Goal: Information Seeking & Learning: Find specific fact

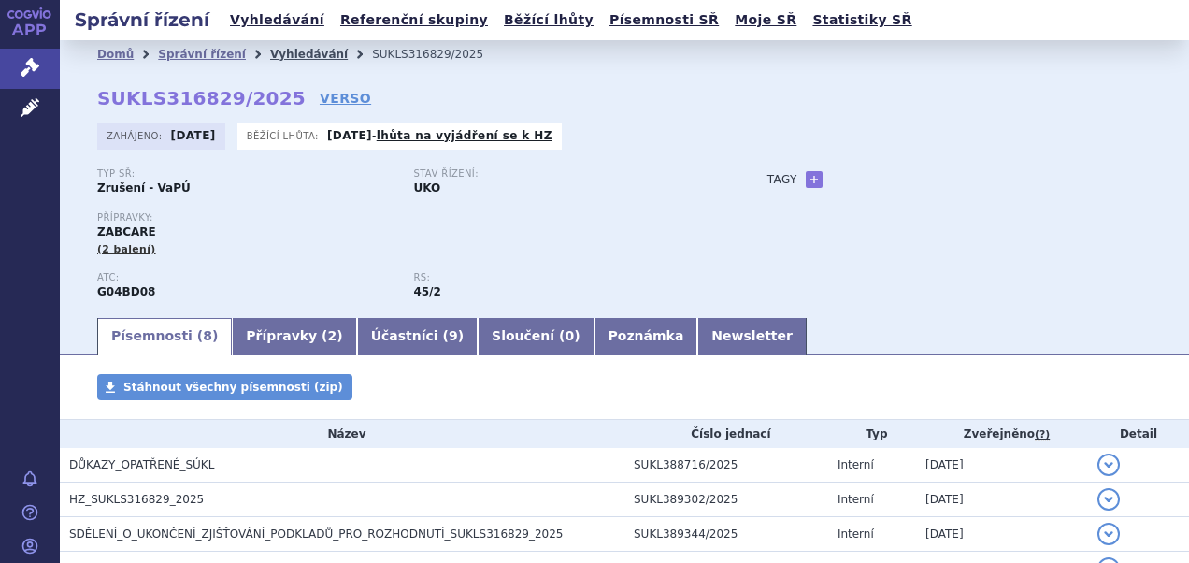
click at [284, 52] on link "Vyhledávání" at bounding box center [309, 54] width 78 height 13
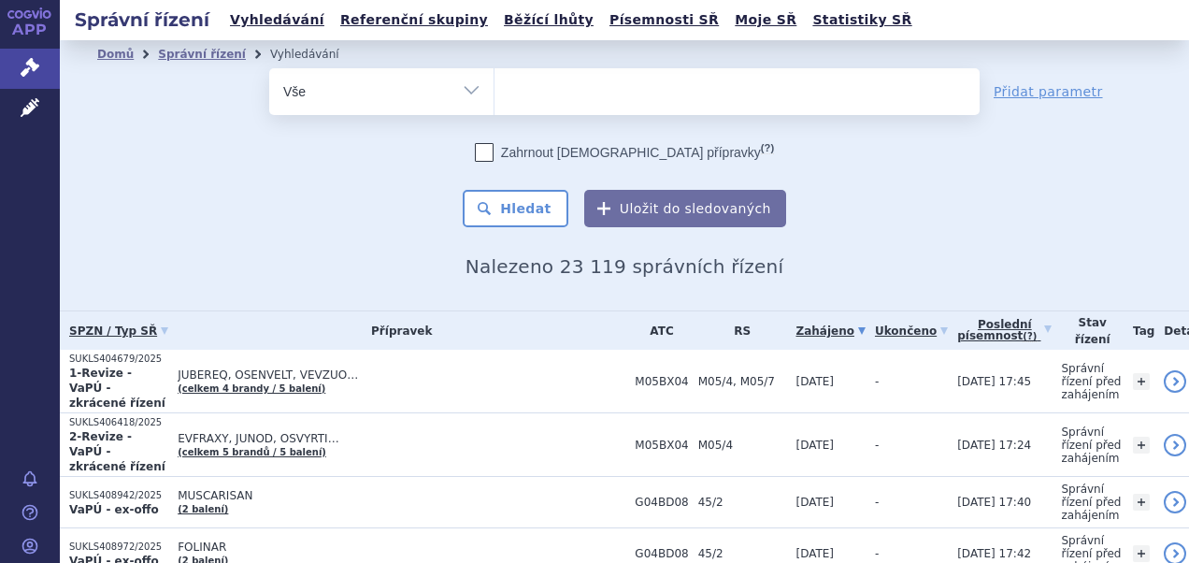
click at [550, 93] on ul at bounding box center [736, 87] width 485 height 39
click at [494, 93] on select at bounding box center [493, 90] width 1 height 47
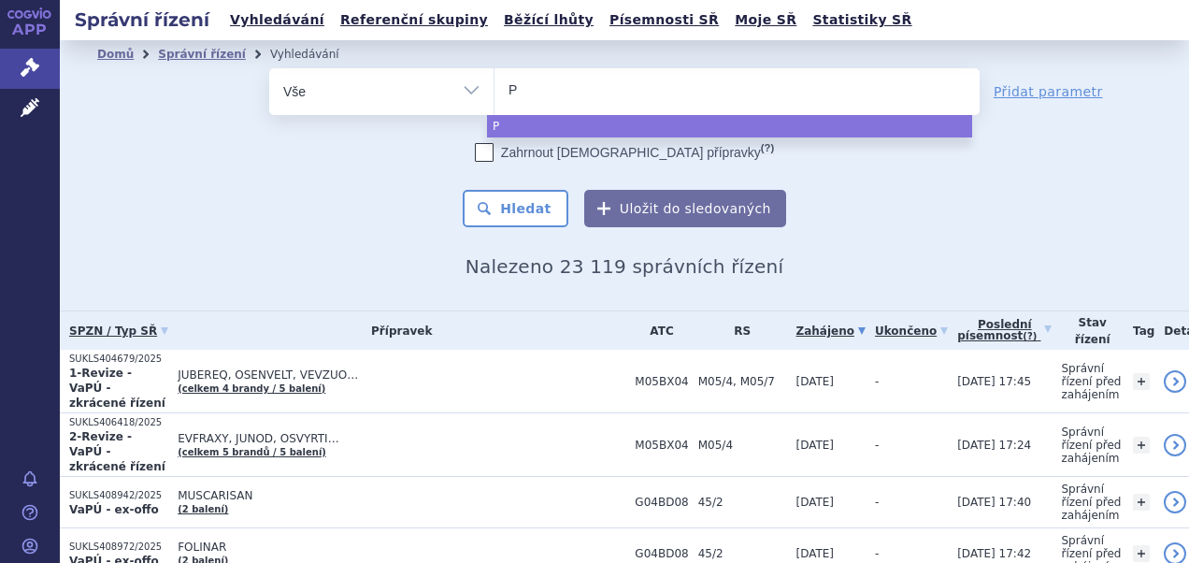
type input "Pr"
type input "Pre"
type input "Pres"
type input "Presta"
type input "Prestan"
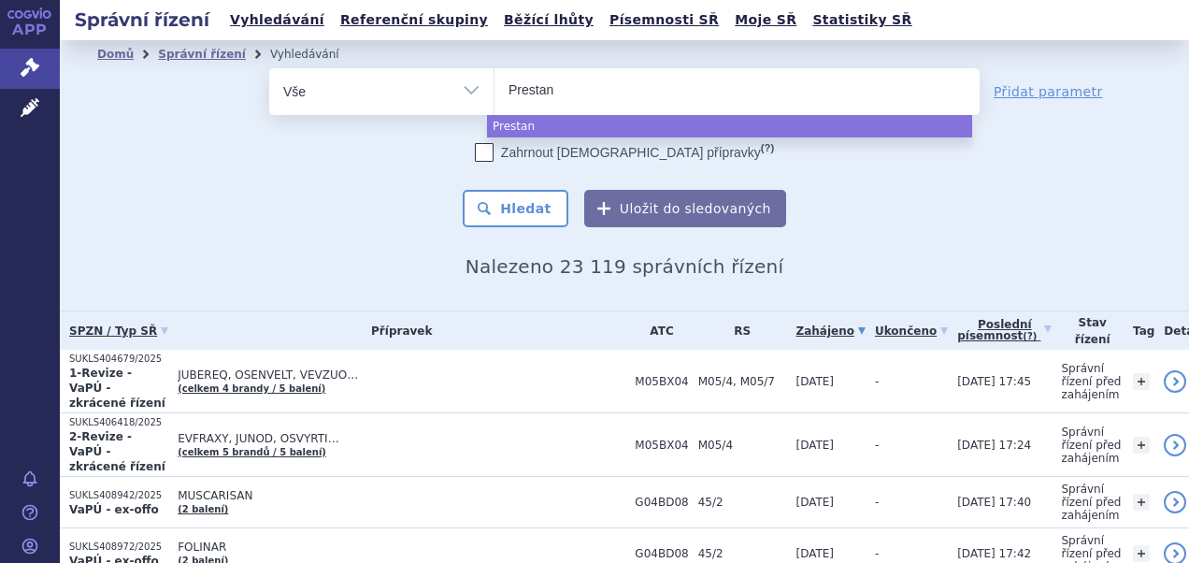
type input "Prestanc"
type input "Prestance"
select select "Prestance"
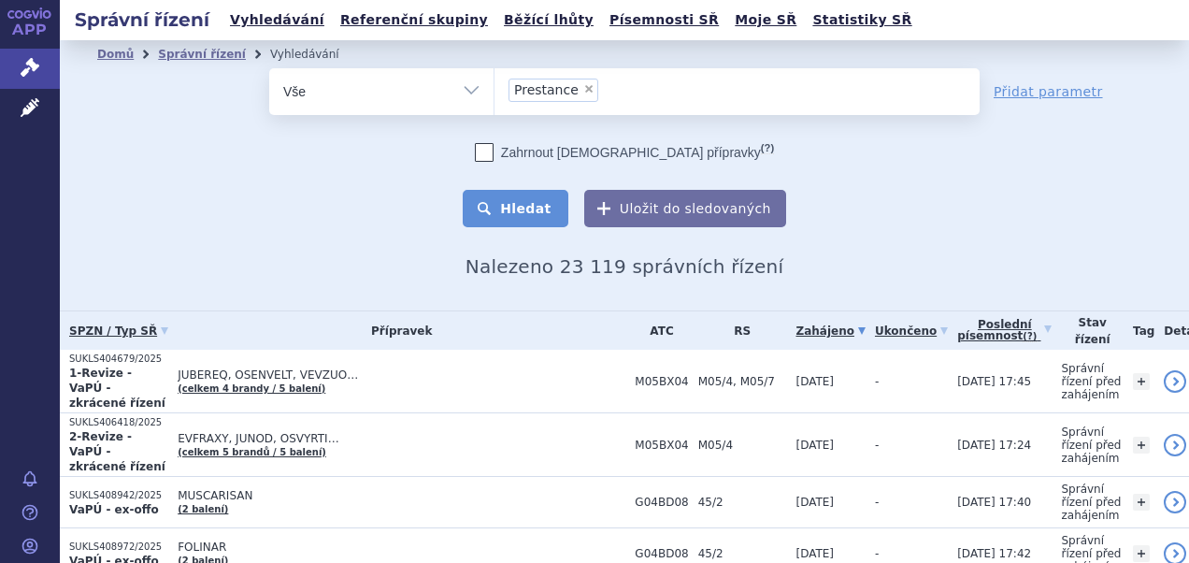
click at [525, 208] on button "Hledat" at bounding box center [516, 208] width 106 height 37
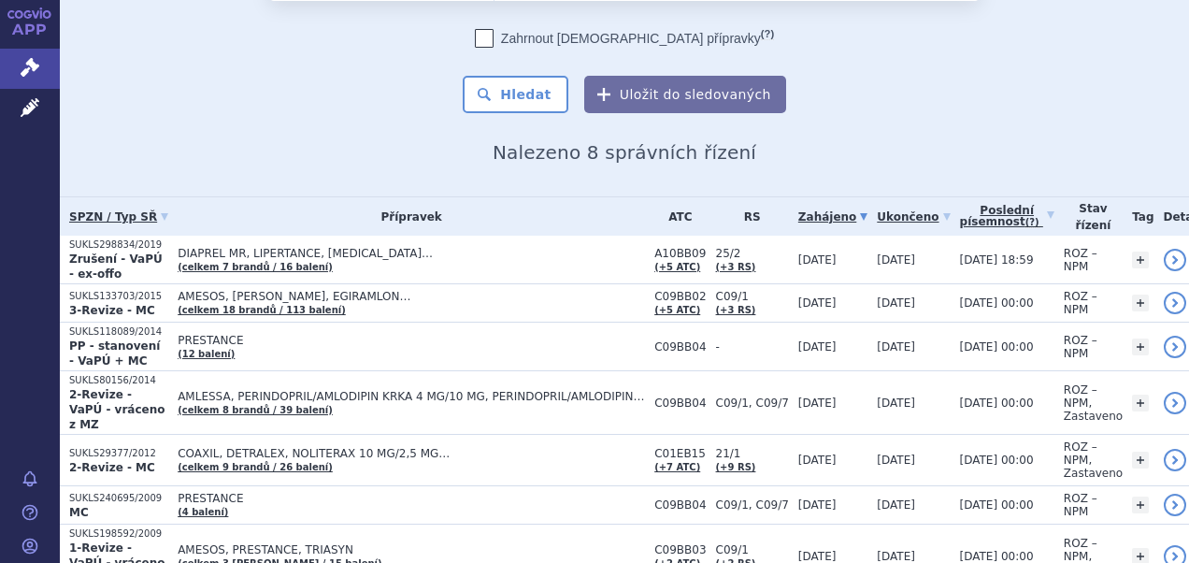
scroll to position [206, 0]
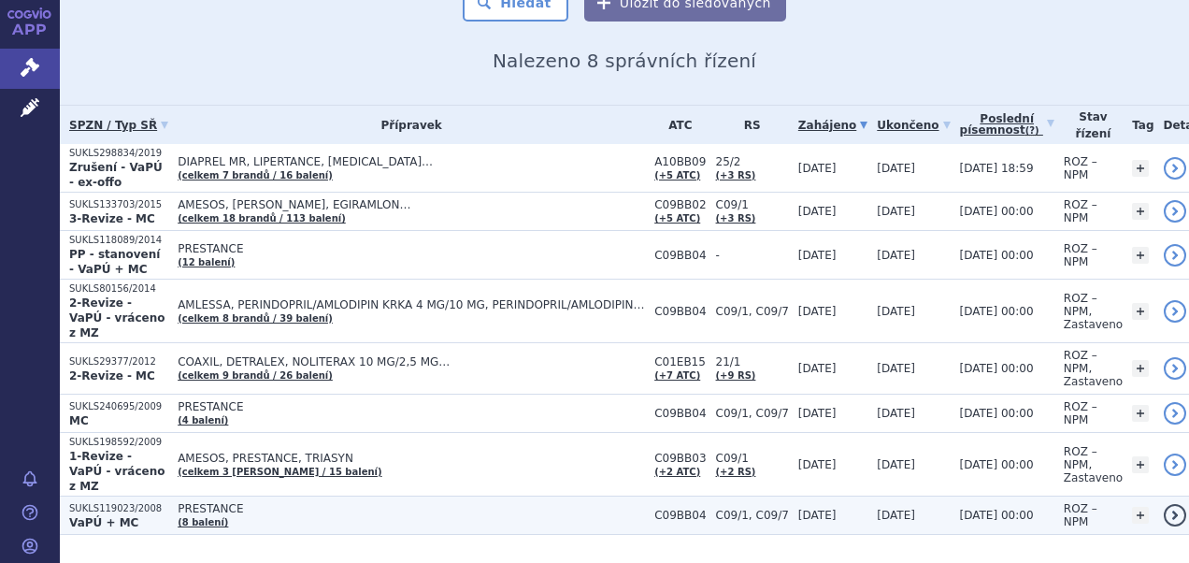
click at [105, 502] on p "SUKLS119023/2008" at bounding box center [118, 508] width 99 height 13
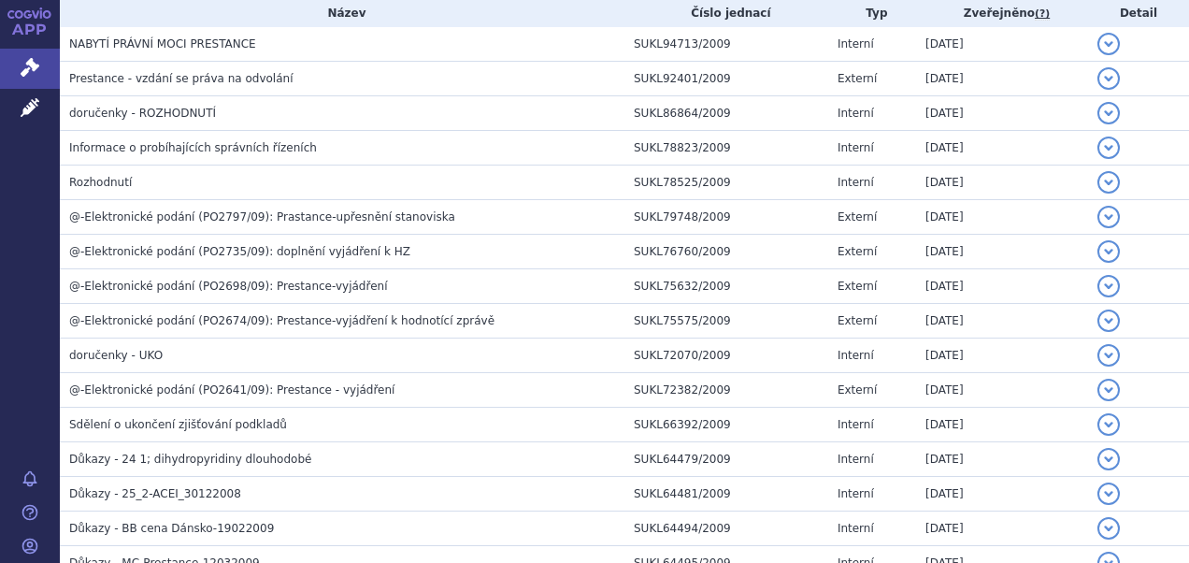
scroll to position [414, 0]
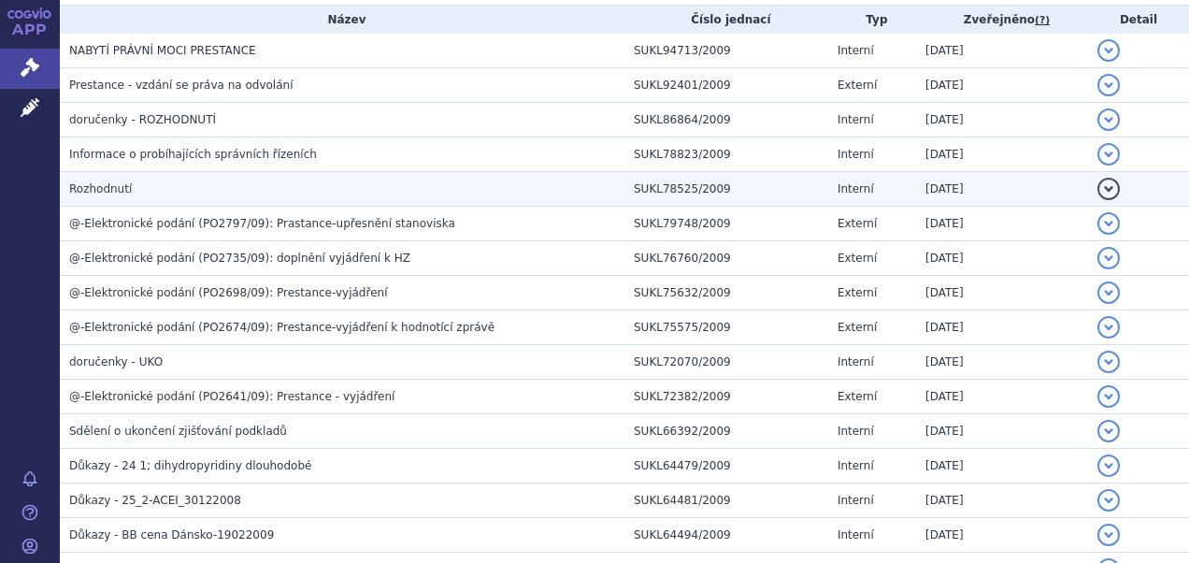
click at [98, 192] on span "Rozhodnutí" at bounding box center [100, 188] width 63 height 13
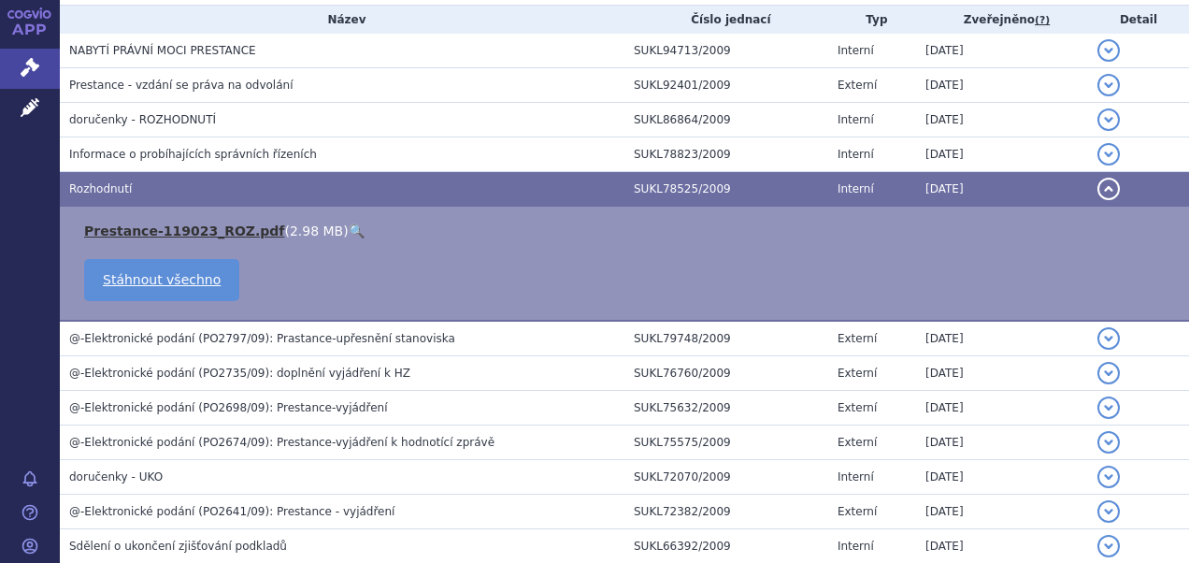
click at [127, 232] on link "Prestance-119023_ROZ.pdf" at bounding box center [184, 230] width 200 height 15
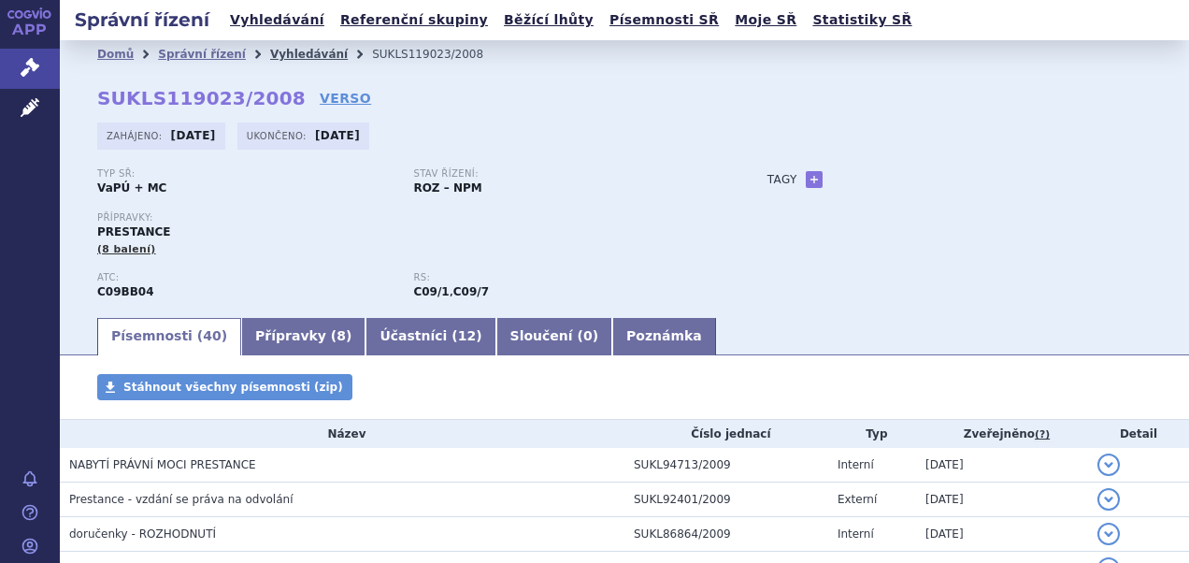
click at [270, 56] on link "Vyhledávání" at bounding box center [309, 54] width 78 height 13
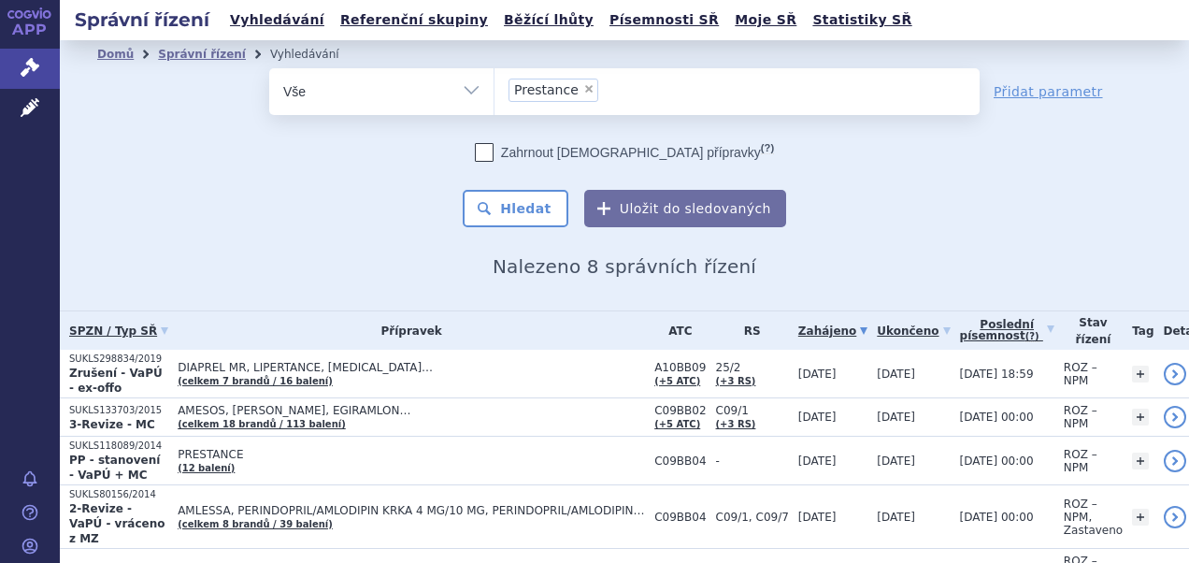
click at [583, 83] on span "×" at bounding box center [588, 88] width 11 height 11
click at [494, 82] on select "Prestance" at bounding box center [493, 90] width 1 height 47
select select
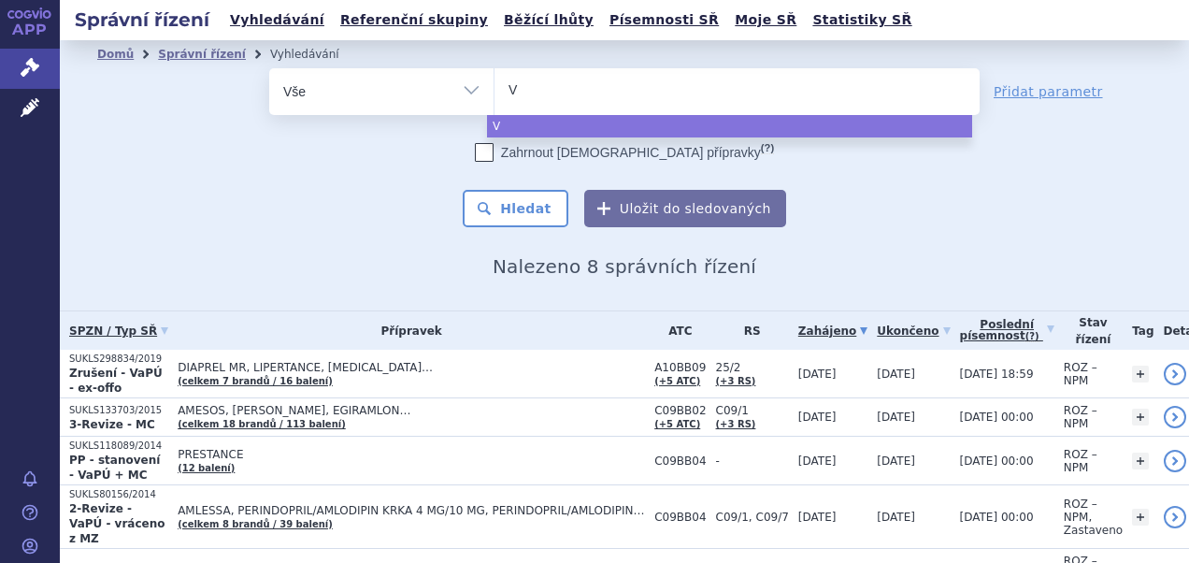
type input "Ve"
type input "Veso"
type input "Vesom"
type input "Vesomn"
type input "Vesomni"
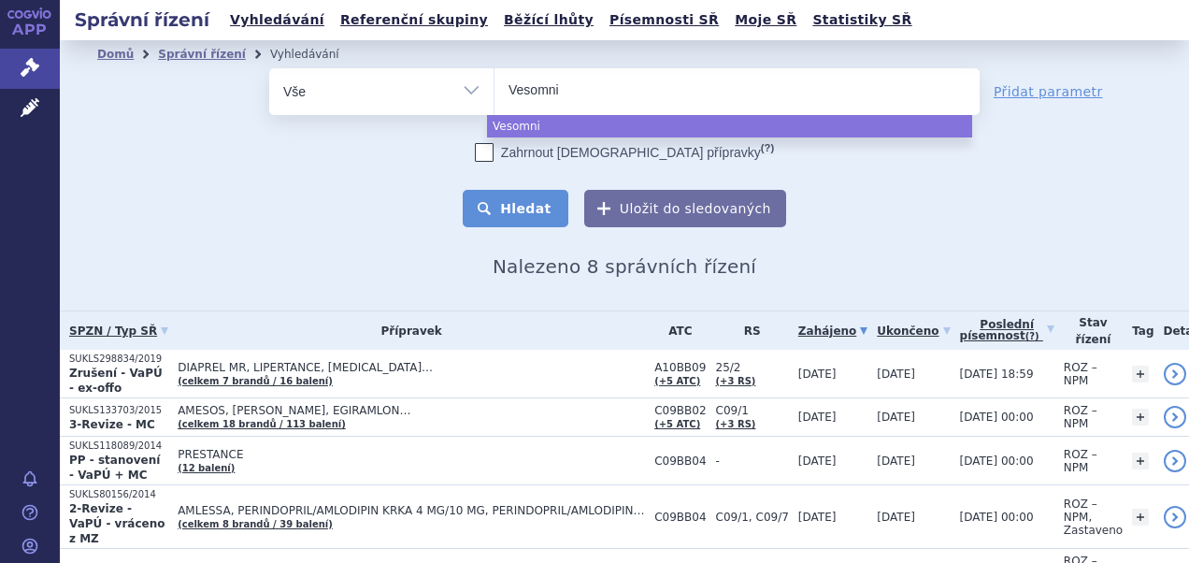
select select "Vesomni"
click at [526, 207] on button "Hledat" at bounding box center [516, 208] width 106 height 37
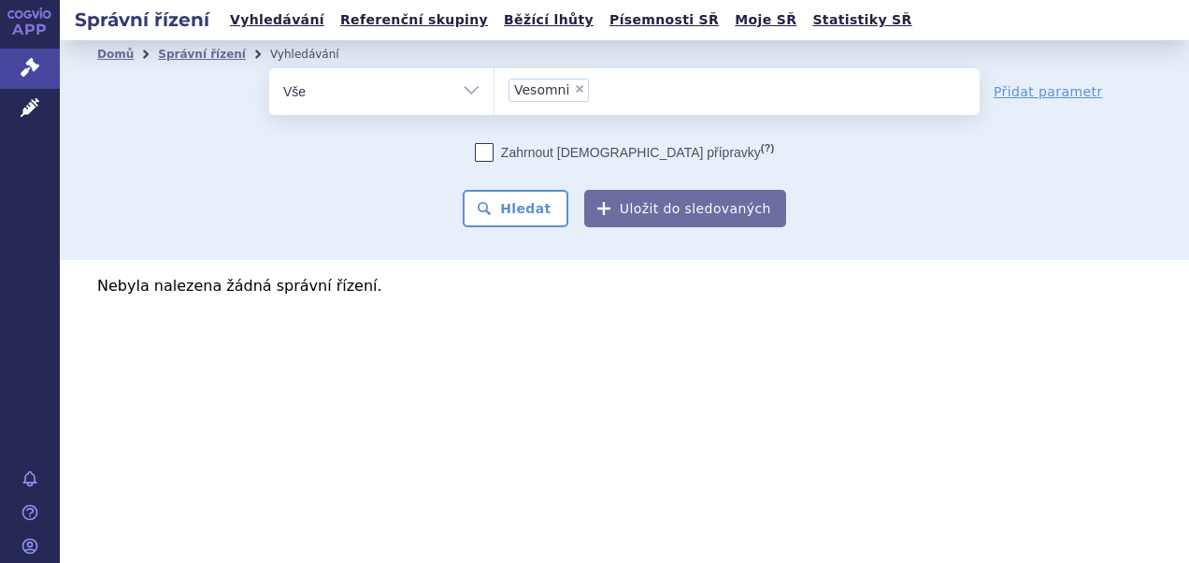
click at [574, 86] on span "×" at bounding box center [579, 88] width 11 height 11
click at [494, 86] on select "Vesomni" at bounding box center [493, 90] width 1 height 47
select select
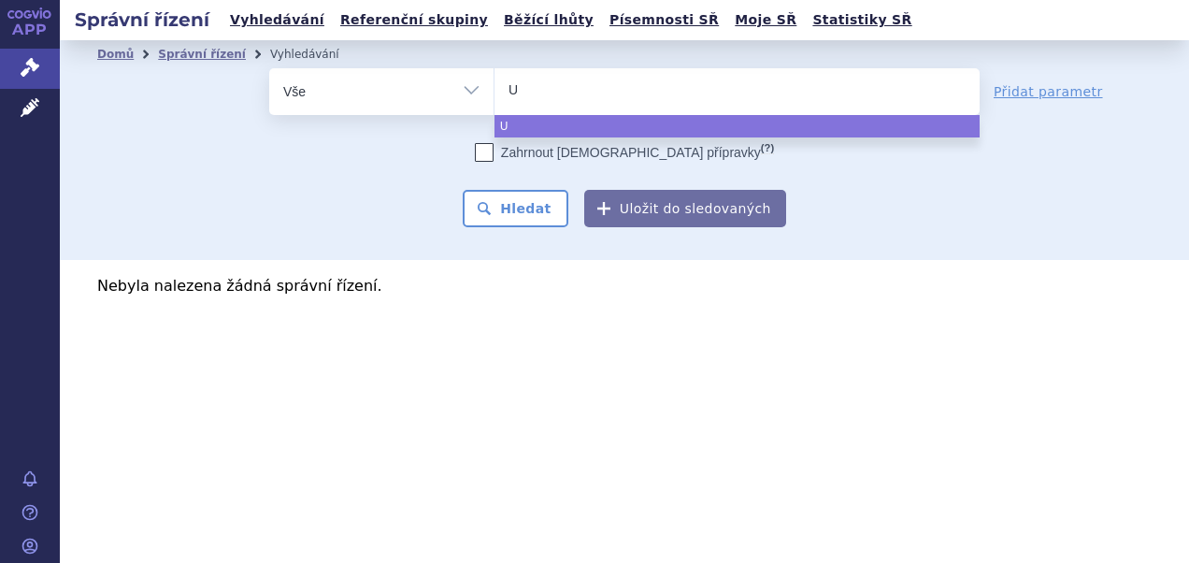
type input "Ur"
type input "Uri"
type input "Uriz"
type input "Urizia"
select select "Urizia"
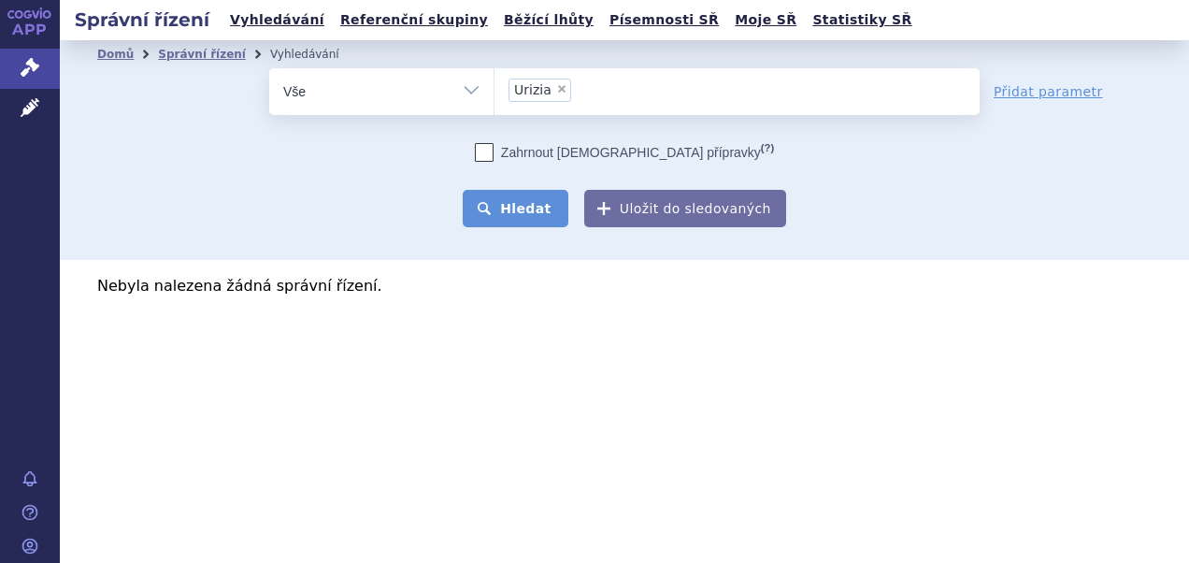
click at [547, 202] on button "Hledat" at bounding box center [516, 208] width 106 height 37
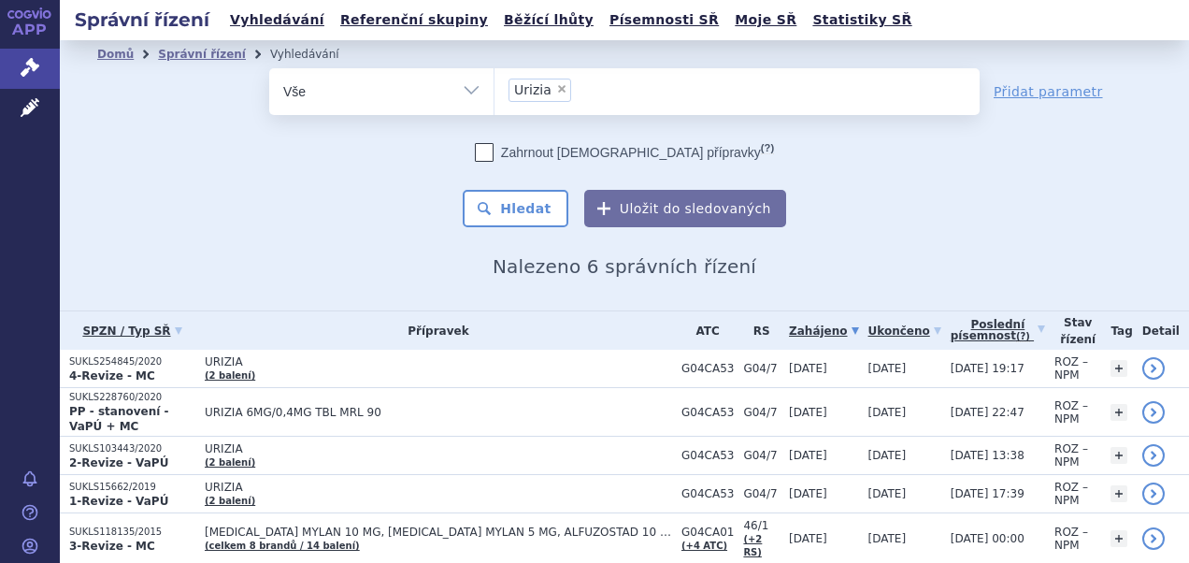
scroll to position [112, 0]
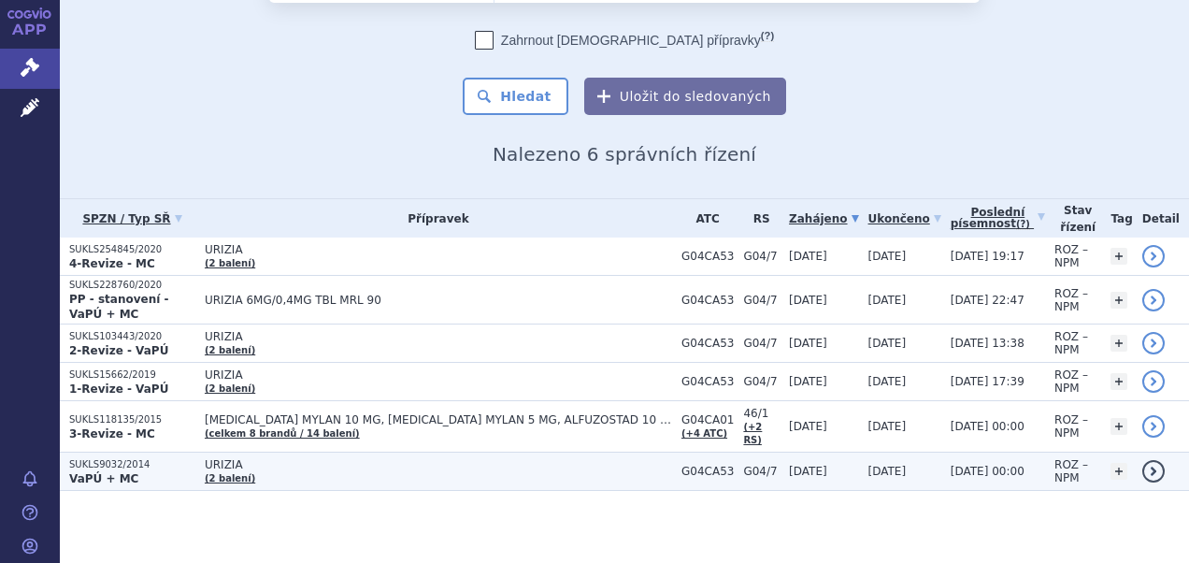
click at [122, 464] on p "SUKLS9032/2014" at bounding box center [132, 464] width 126 height 13
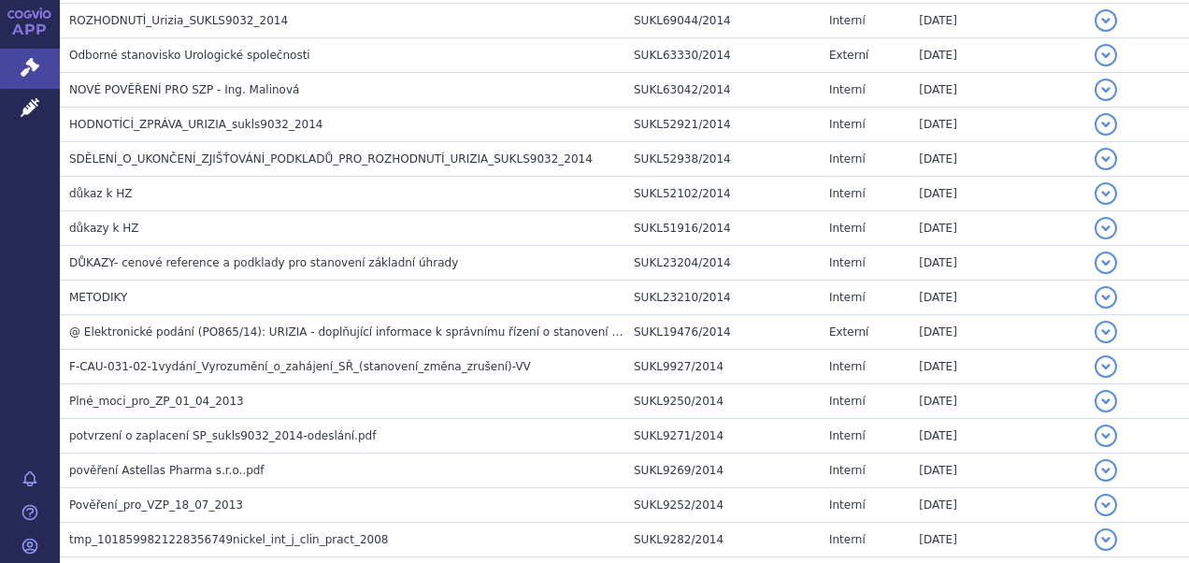
scroll to position [469, 0]
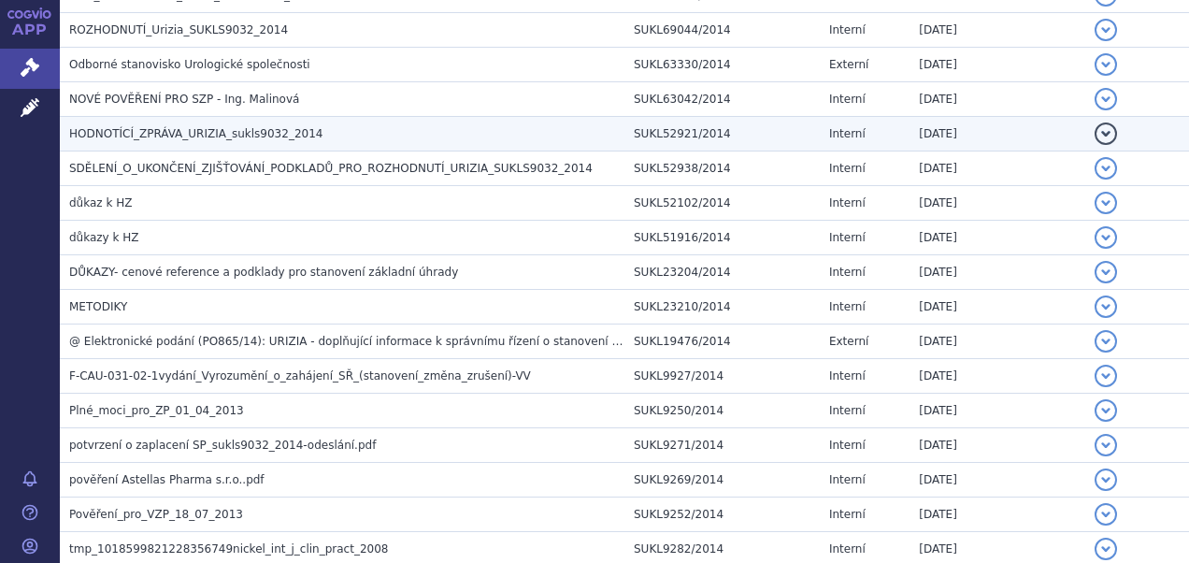
click at [133, 136] on span "HODNOTÍCÍ_ZPRÁVA_URIZIA_sukls9032_2014" at bounding box center [195, 133] width 253 height 13
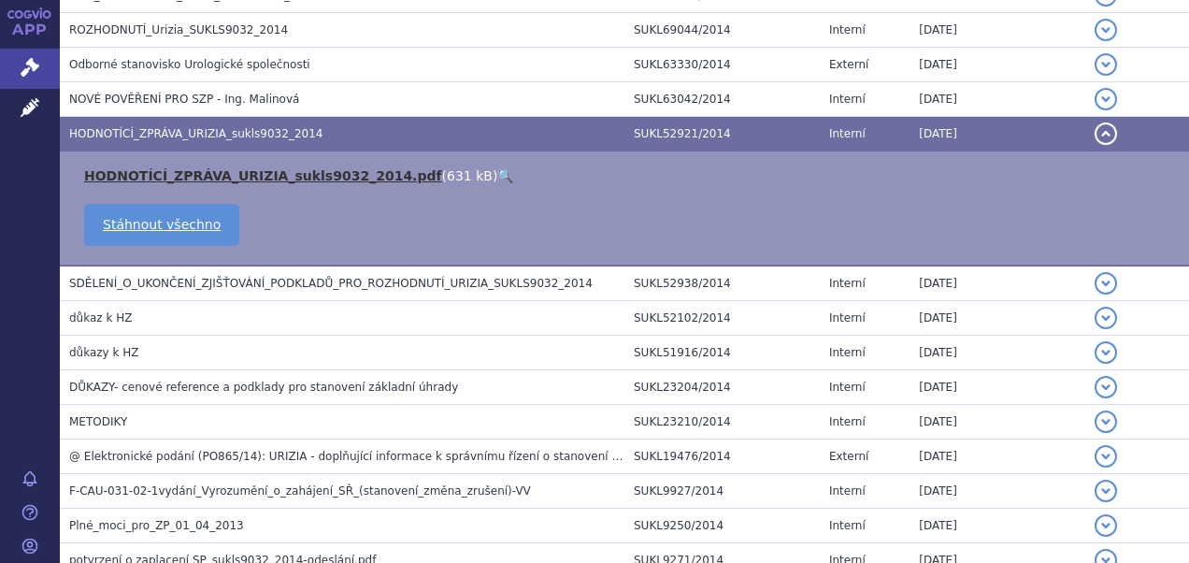
click at [164, 169] on link "HODNOTÍCÍ_ZPRÁVA_URIZIA_sukls9032_2014.pdf" at bounding box center [263, 175] width 358 height 15
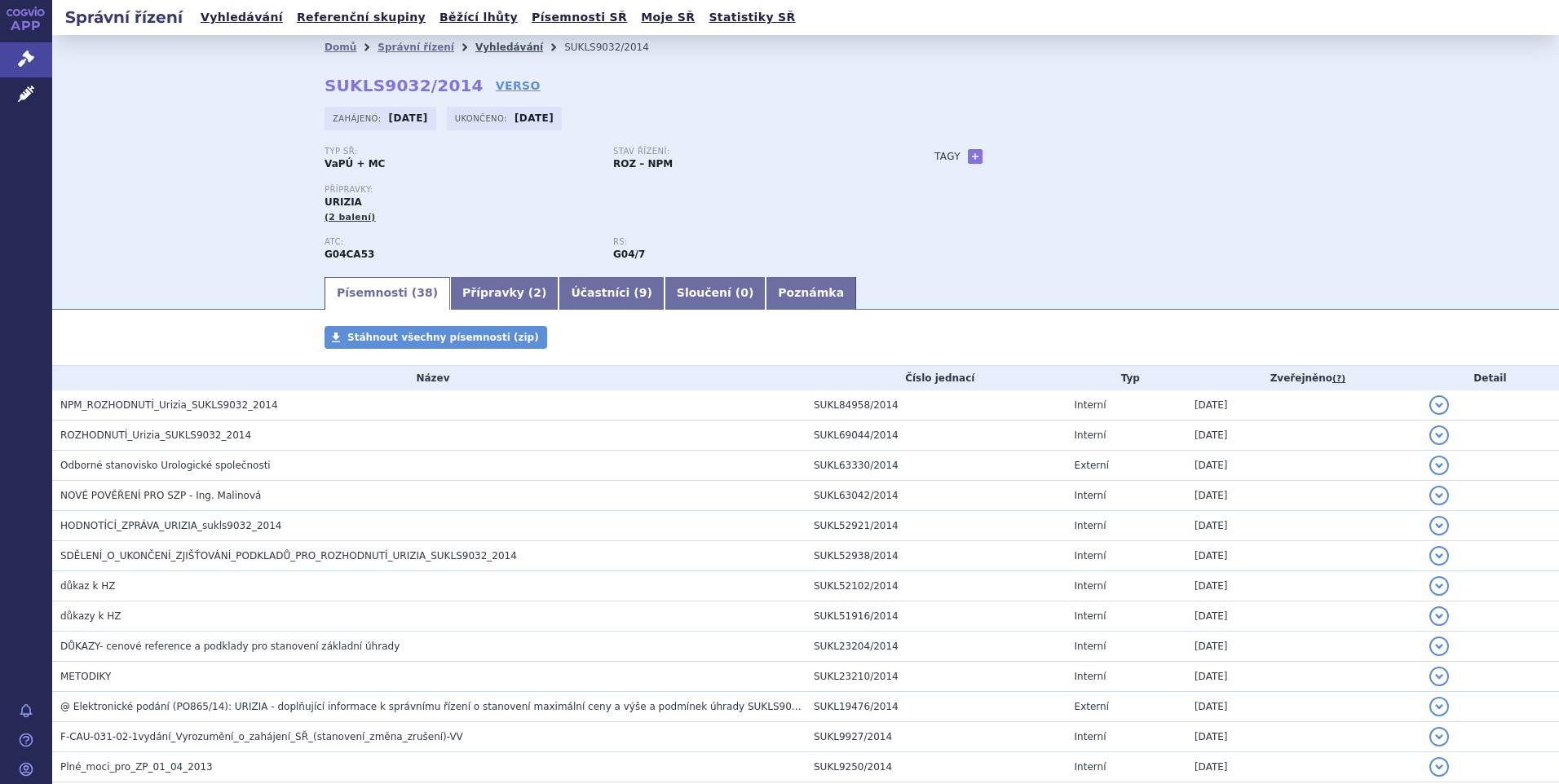
click at [480, 48] on link "Vyhledávání" at bounding box center [509, 47] width 68 height 11
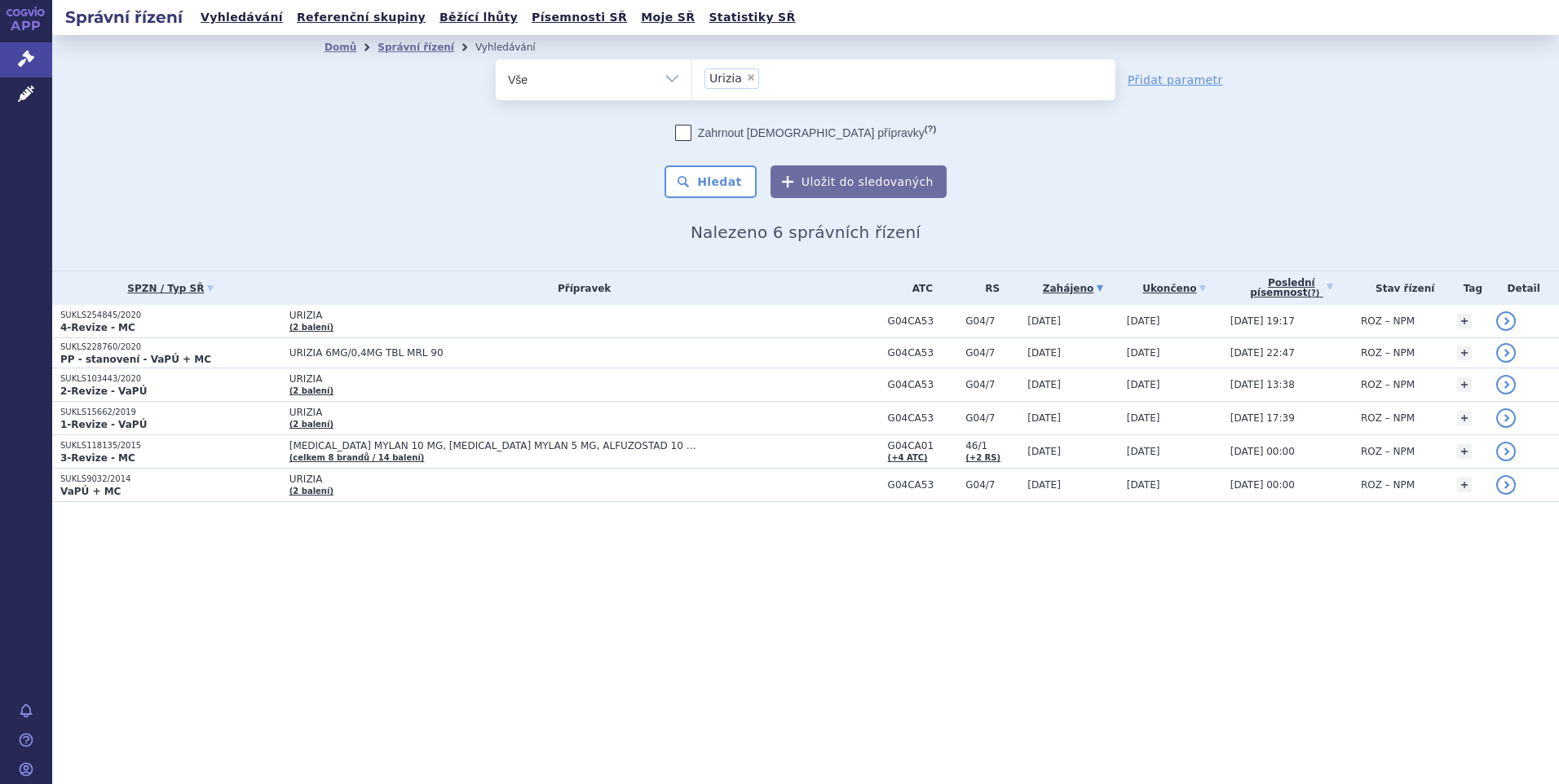
click at [746, 78] on span "×" at bounding box center [750, 77] width 10 height 10
click at [692, 78] on select "Urizia" at bounding box center [692, 78] width 1 height 41
select select
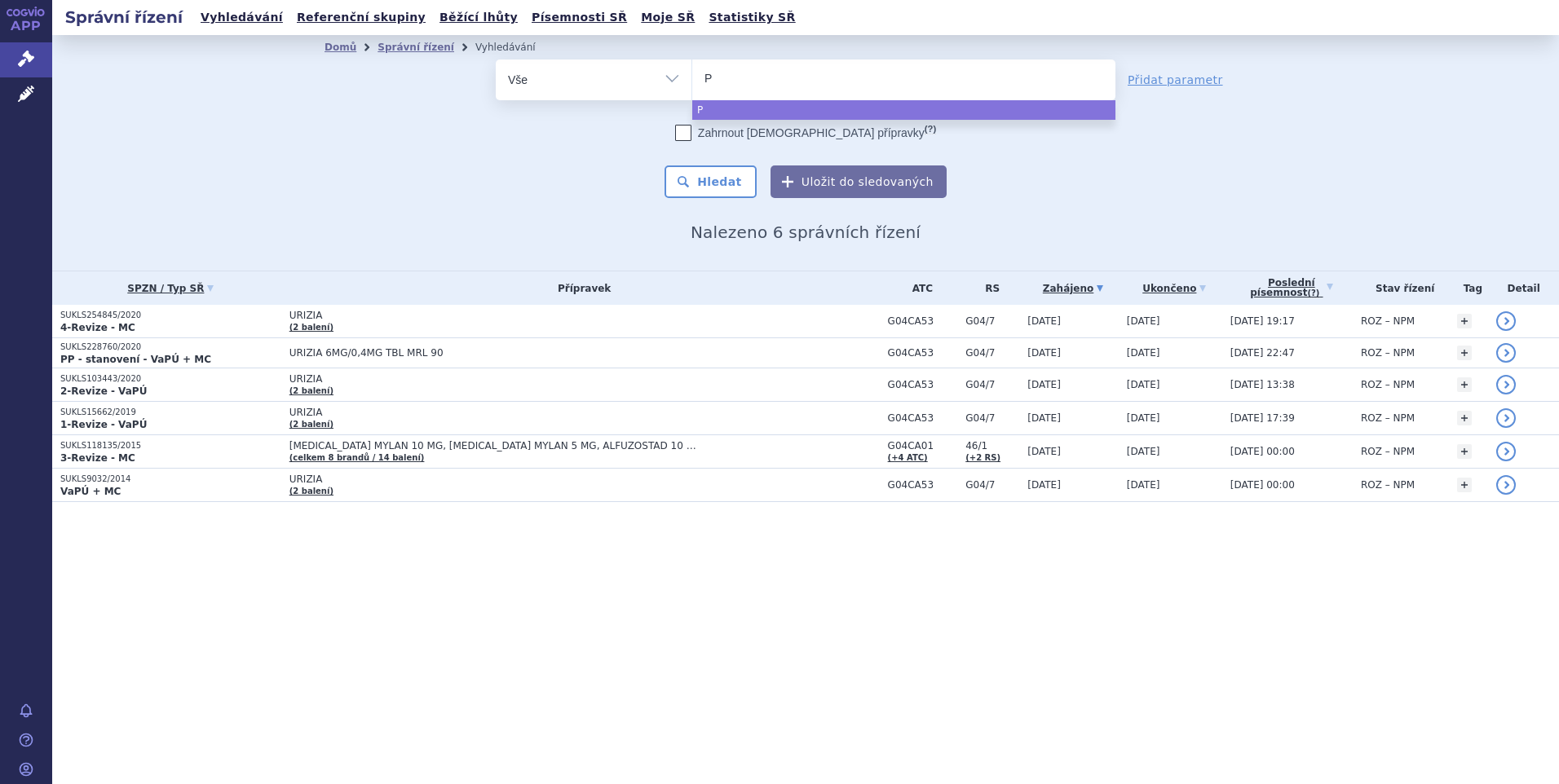
type input "Pr"
type input "Pre"
type input "Pres"
type input "Presta"
type input "Prestar"
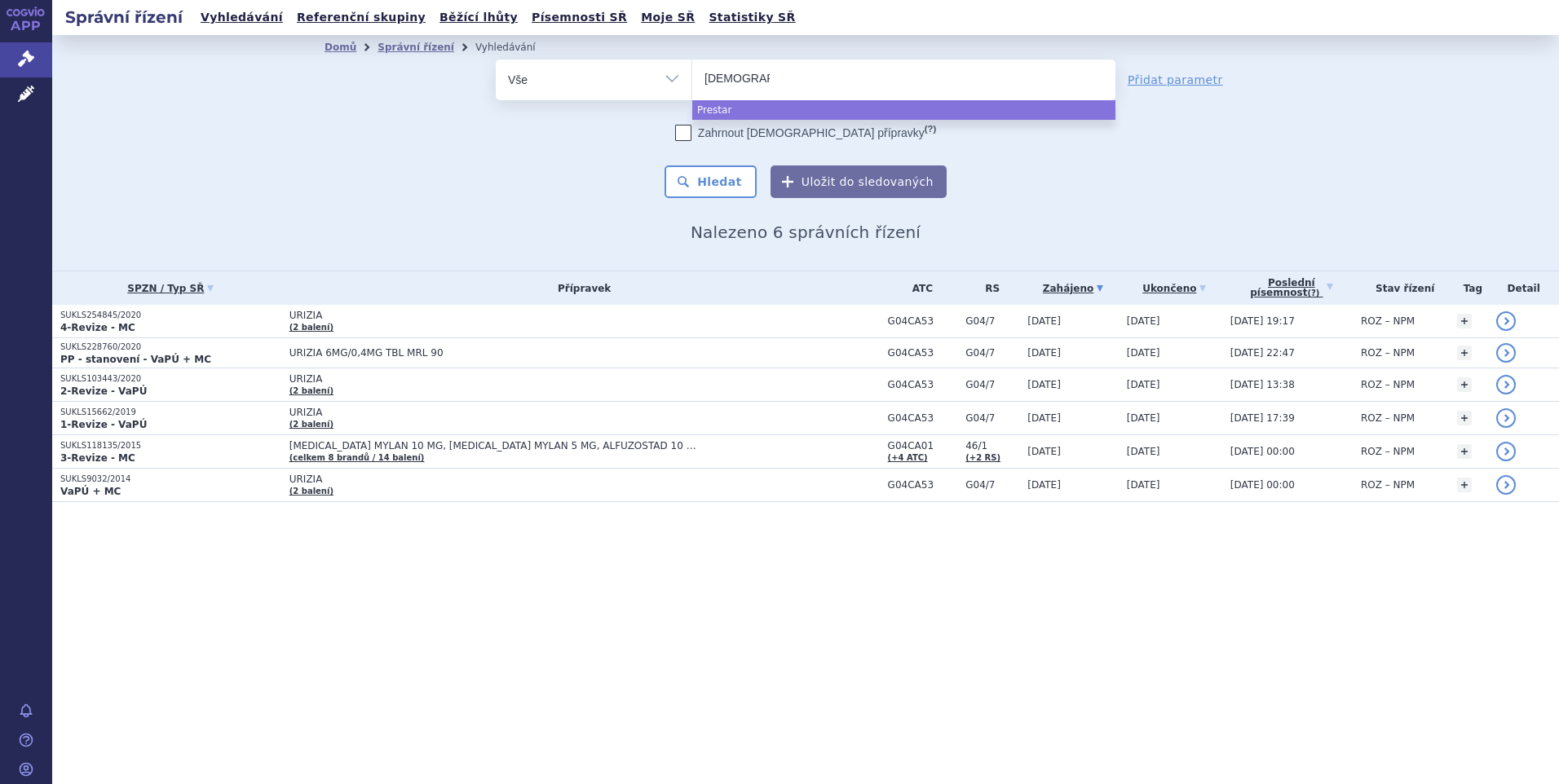
type input "Prestariu"
type input "Prestarium"
type input "Prestarium C"
type input "Prestarium Co"
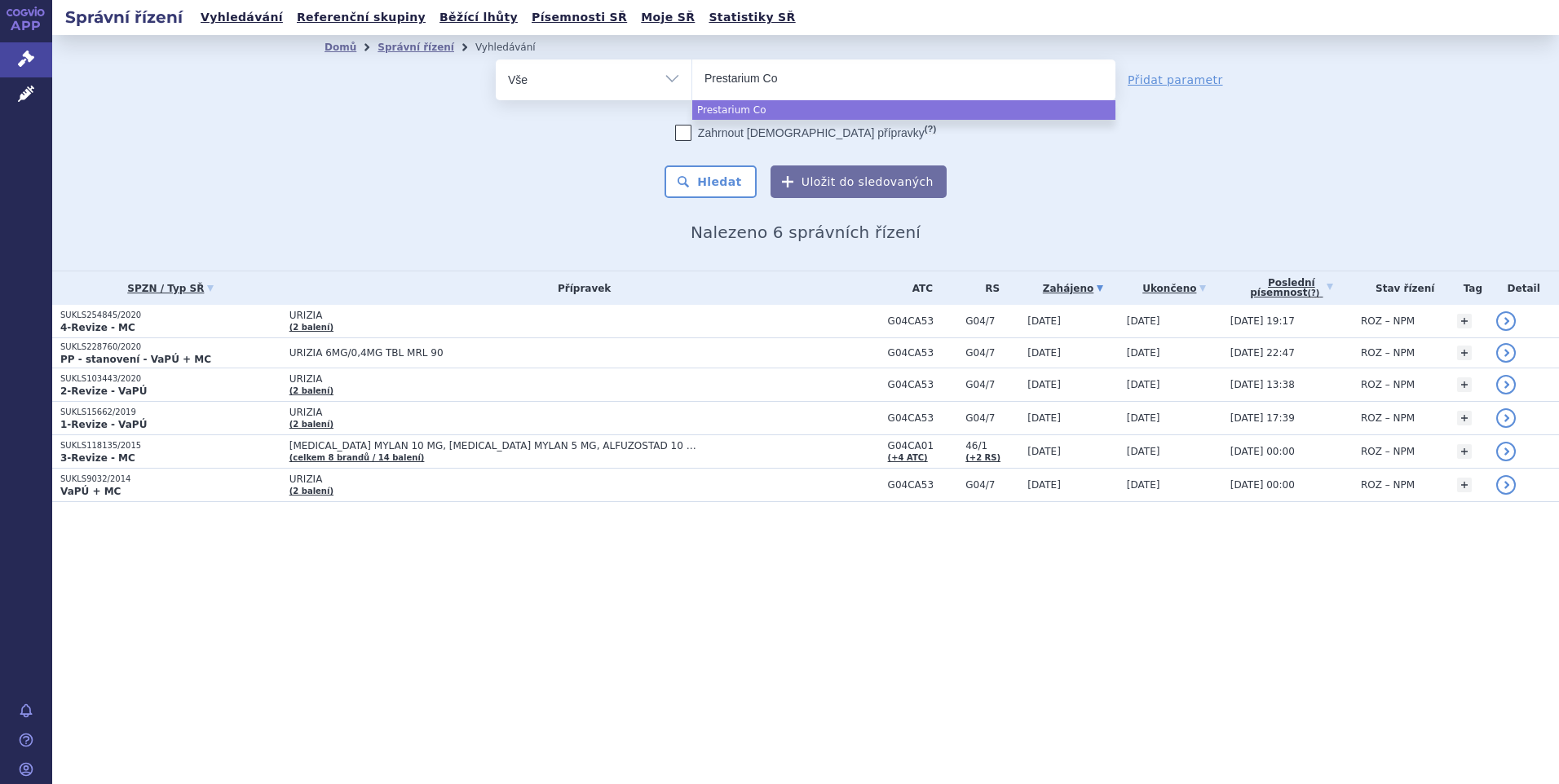
type input "Prestarium Com"
type input "Prestarium Comb"
type input "Prestarium Combi"
select select "Prestarium Combi"
click at [711, 178] on button "Hledat" at bounding box center [711, 181] width 92 height 32
